Goal: Information Seeking & Learning: Learn about a topic

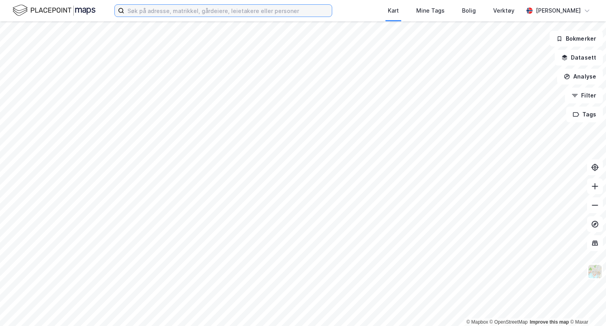
click at [164, 10] on input at bounding box center [228, 11] width 208 height 12
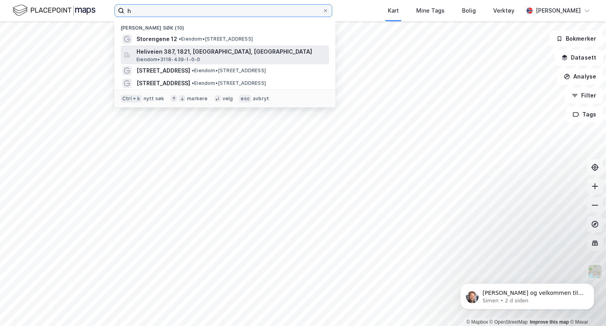
type input "h"
click at [181, 52] on span "Heliveien 387, 1821, [GEOGRAPHIC_DATA], [GEOGRAPHIC_DATA]" at bounding box center [231, 51] width 189 height 9
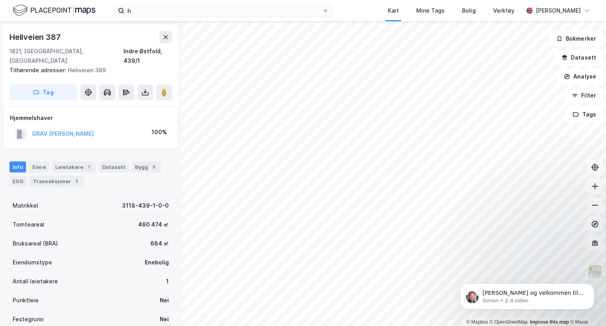
scroll to position [73, 0]
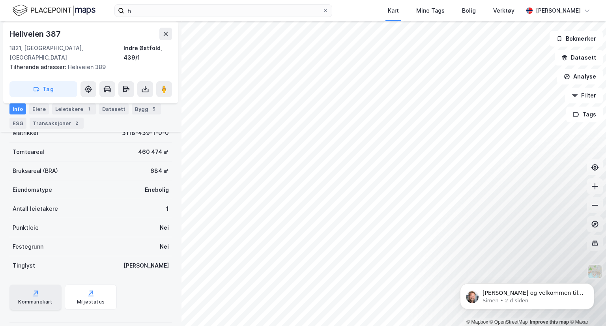
click at [36, 288] on div "Kommunekart" at bounding box center [35, 296] width 52 height 25
